Goal: Check status: Check status

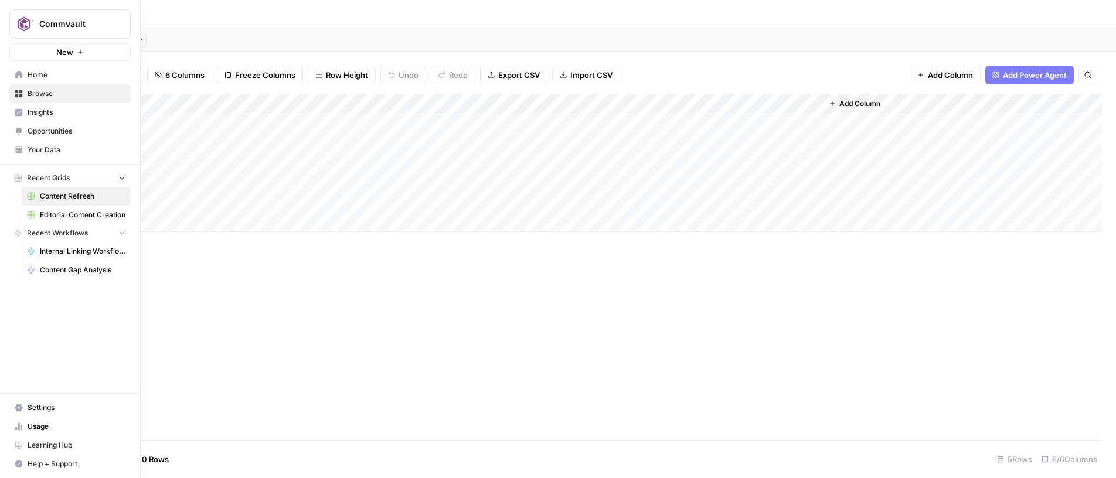
click at [12, 75] on link "Home" at bounding box center [69, 75] width 121 height 19
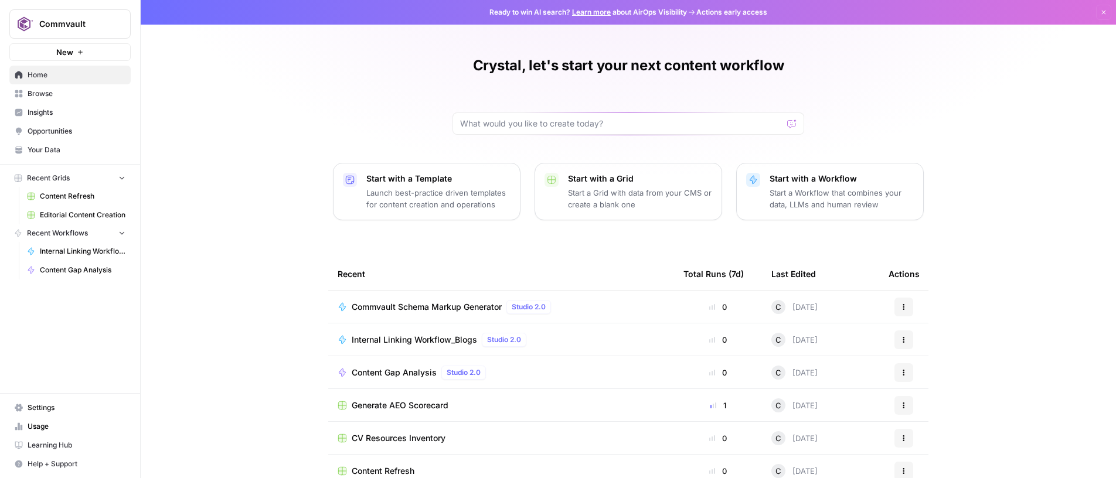
click at [69, 268] on span "Content Gap Analysis" at bounding box center [83, 270] width 86 height 11
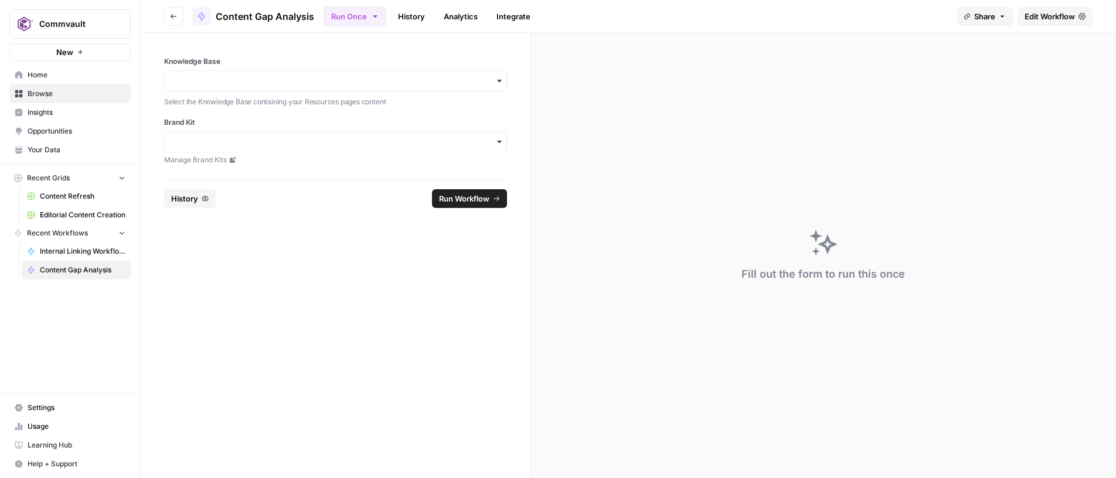
click at [176, 198] on span "History" at bounding box center [184, 199] width 27 height 12
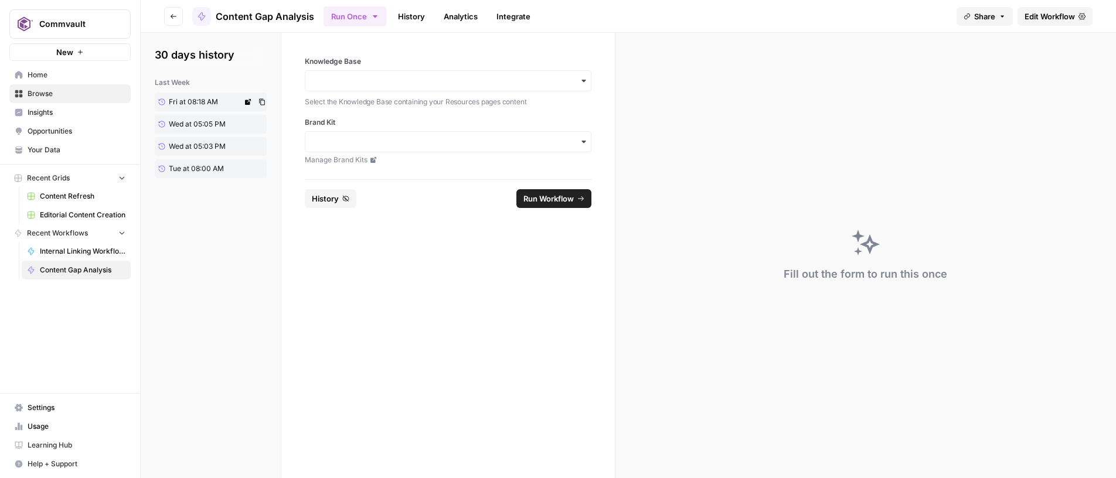
click at [194, 101] on span "Fri at 08:18 AM" at bounding box center [193, 102] width 49 height 11
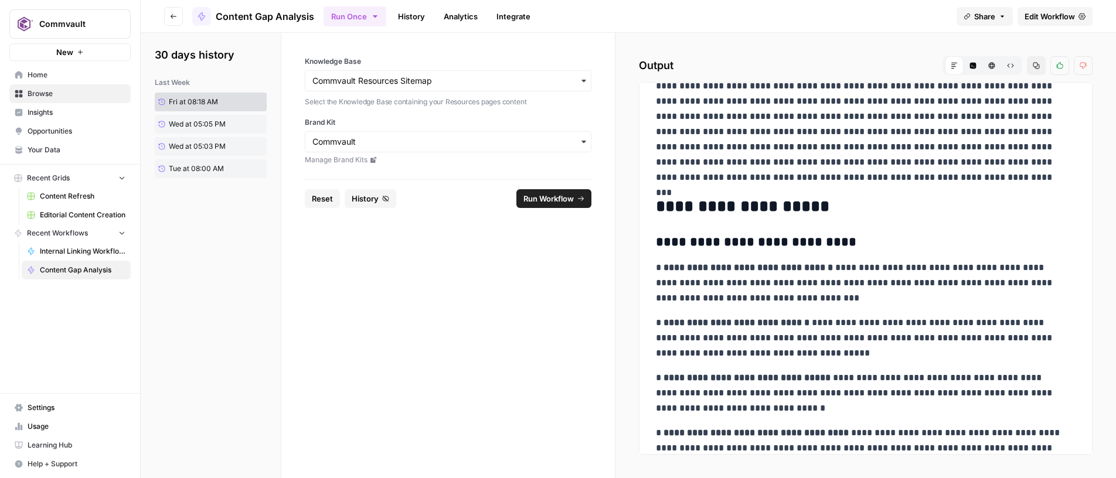
scroll to position [176, 0]
